Goal: Transaction & Acquisition: Download file/media

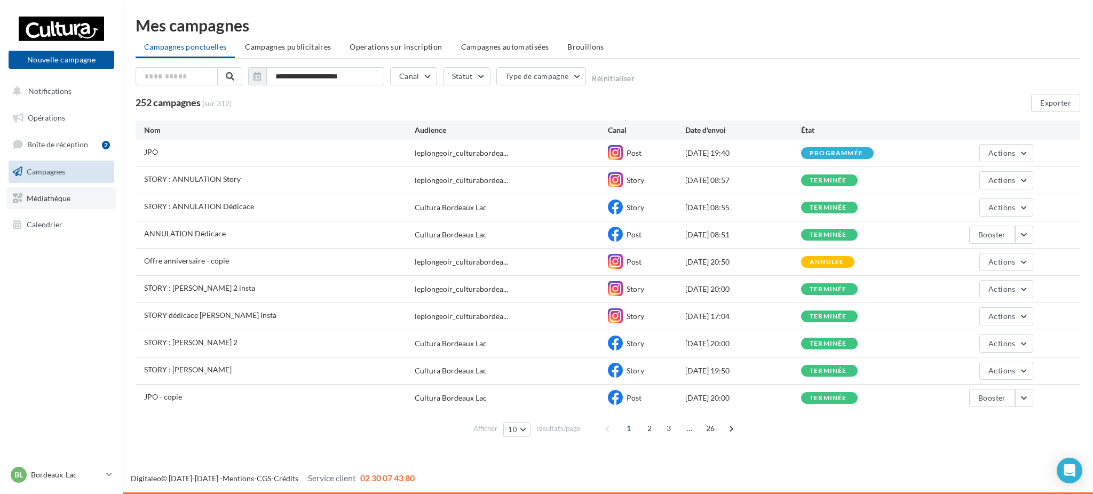
click at [42, 191] on link "Médiathèque" at bounding box center [61, 198] width 110 height 22
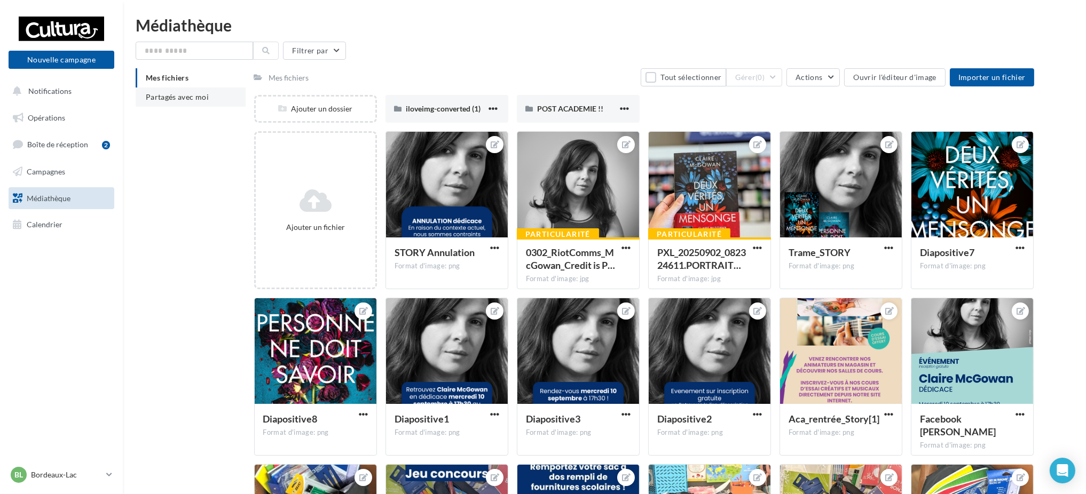
click at [190, 93] on span "Partagés avec moi" at bounding box center [177, 96] width 63 height 9
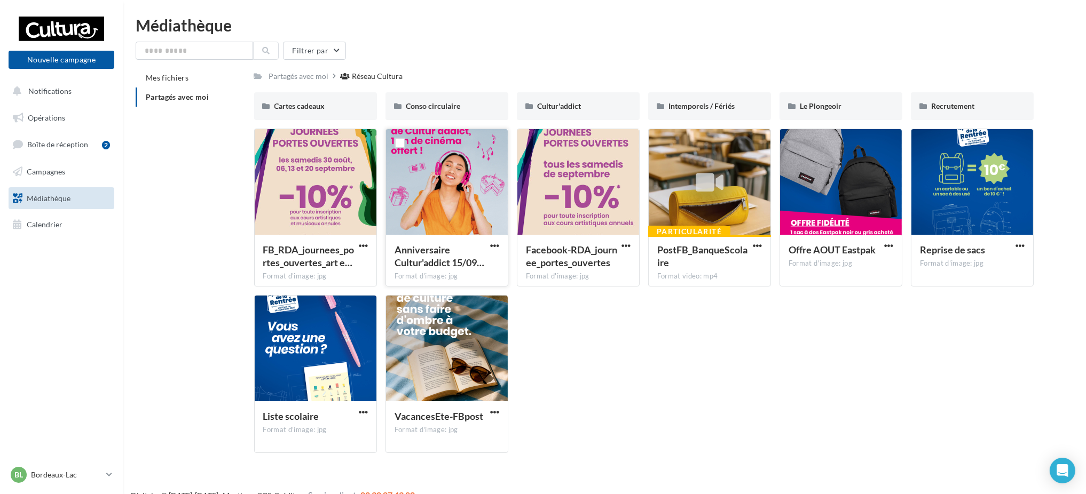
click at [429, 195] on div at bounding box center [447, 182] width 122 height 107
click at [491, 242] on span "button" at bounding box center [494, 245] width 9 height 9
click at [463, 274] on button "Télécharger" at bounding box center [448, 267] width 107 height 28
click at [52, 110] on link "Opérations" at bounding box center [61, 118] width 110 height 22
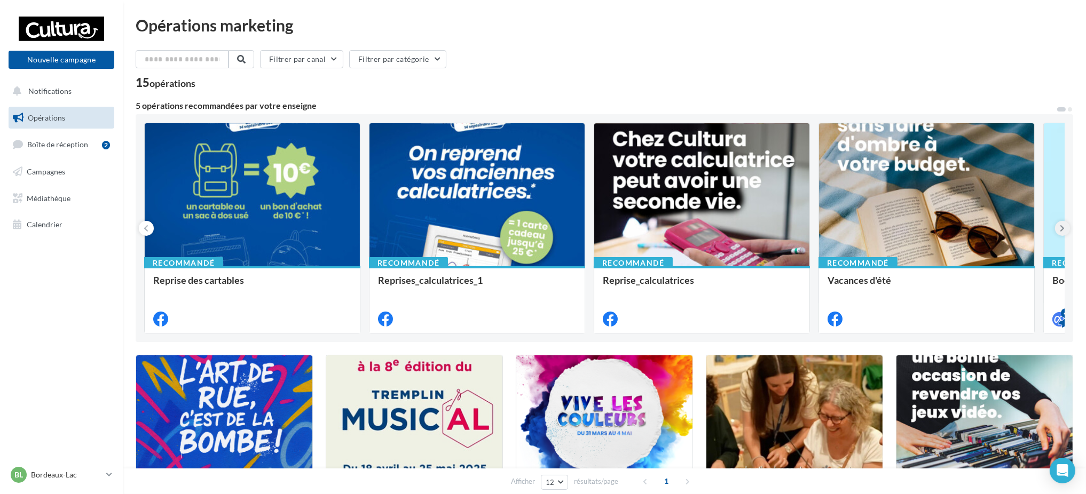
click at [1064, 226] on icon at bounding box center [1062, 228] width 5 height 11
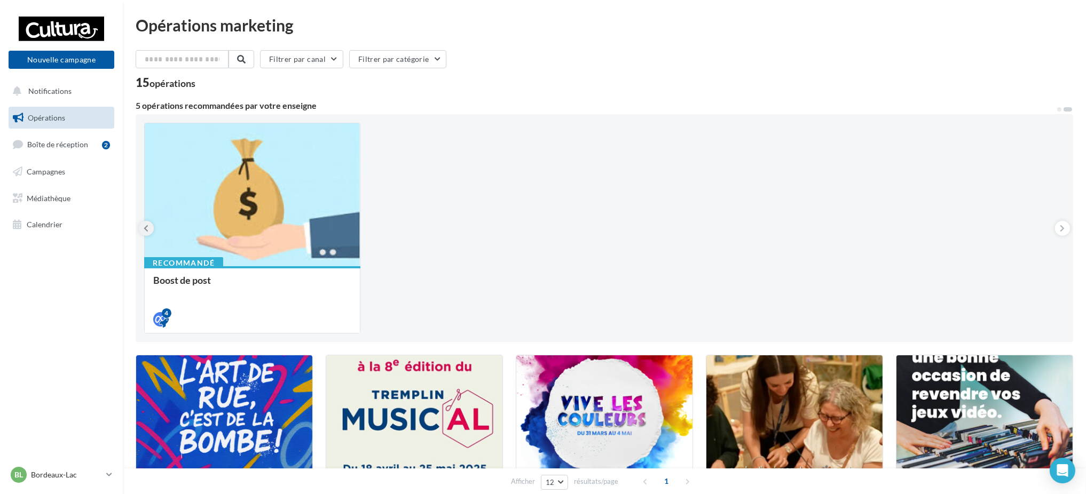
click at [147, 225] on icon at bounding box center [146, 228] width 5 height 11
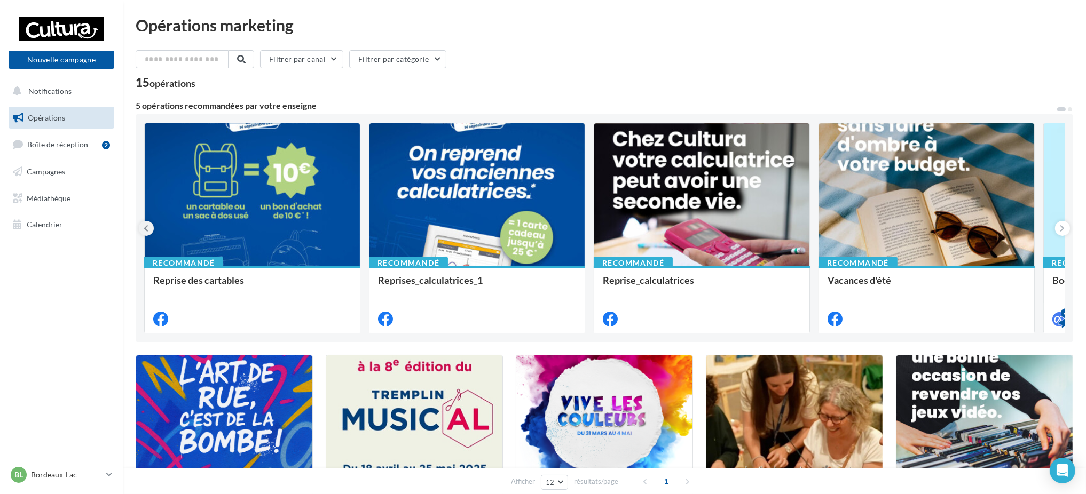
click at [147, 225] on icon at bounding box center [146, 228] width 5 height 11
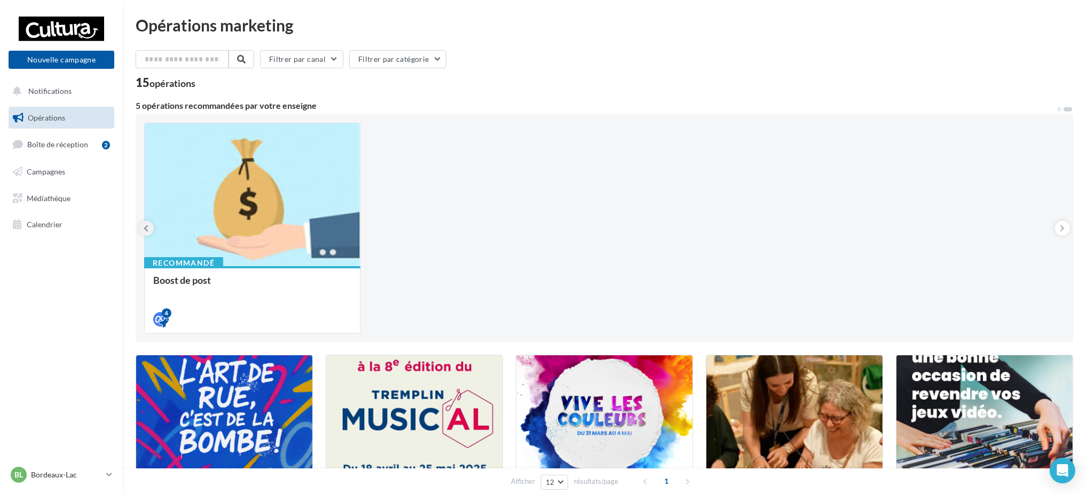
click at [147, 225] on icon at bounding box center [146, 228] width 5 height 11
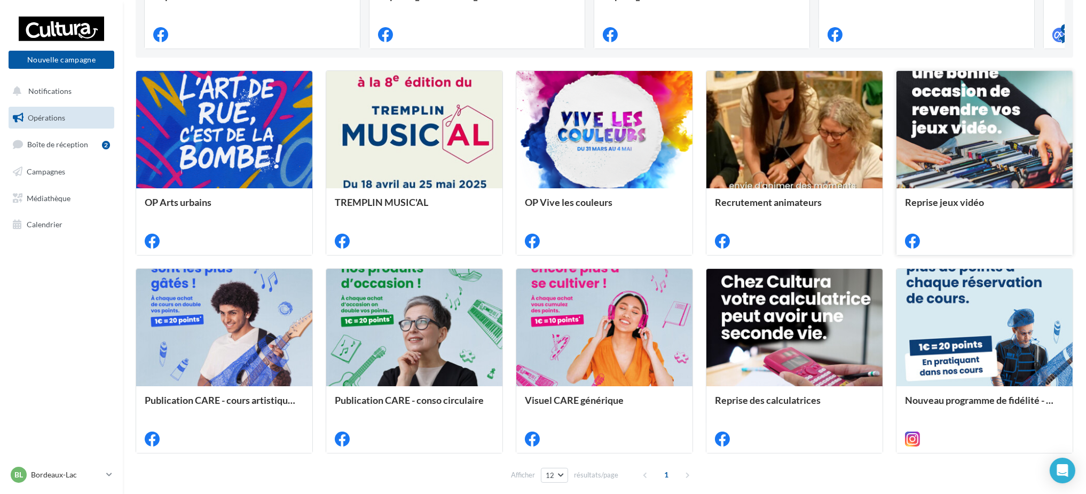
scroll to position [332, 0]
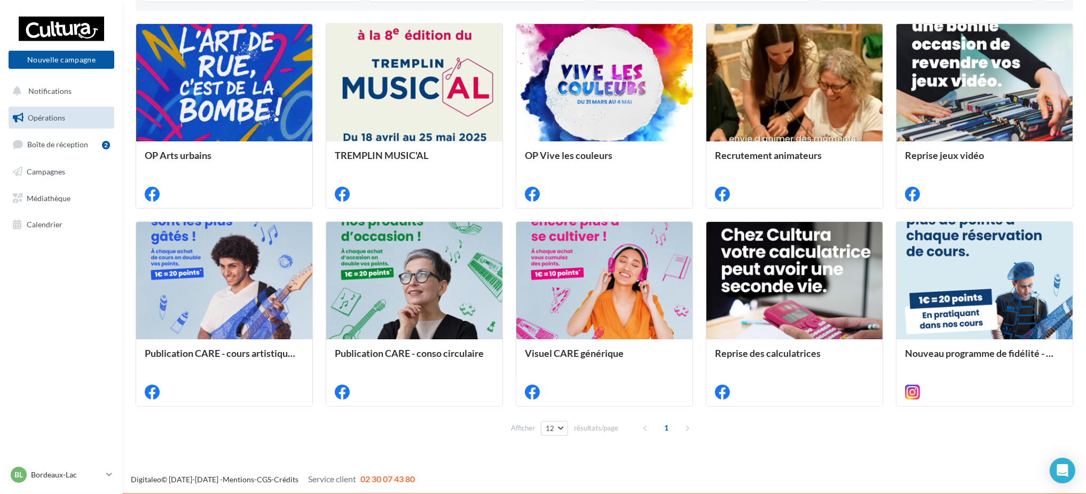
click at [676, 431] on div "1" at bounding box center [667, 428] width 61 height 17
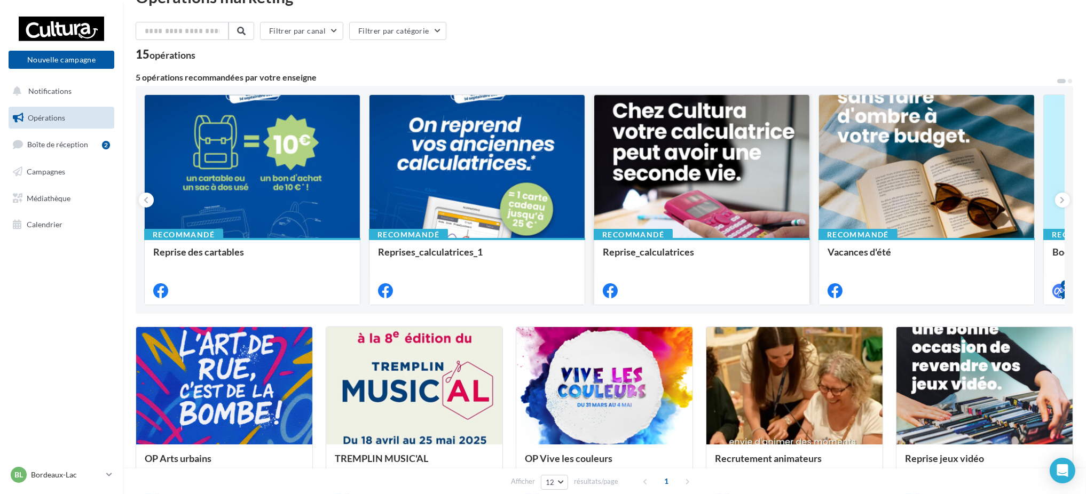
scroll to position [0, 0]
